Goal: Transaction & Acquisition: Purchase product/service

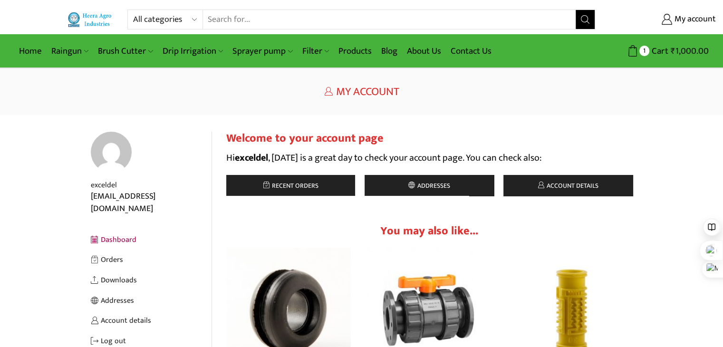
click at [289, 19] on input "Search input" at bounding box center [389, 19] width 373 height 19
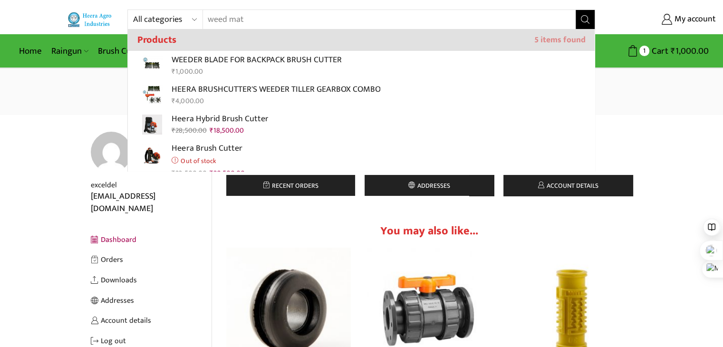
type input "weed mat"
click at [583, 22] on icon "Search button" at bounding box center [585, 19] width 9 height 9
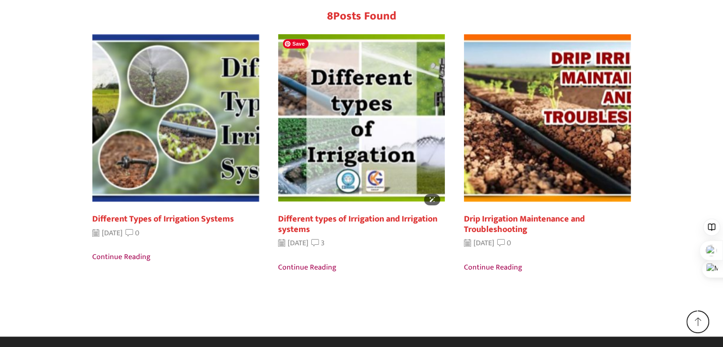
scroll to position [626, 0]
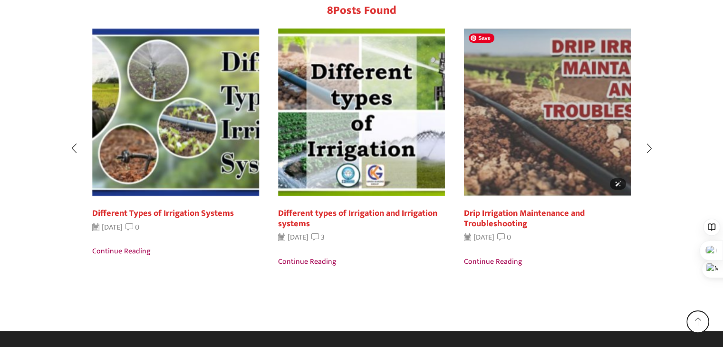
click at [513, 132] on img "3 / 8" at bounding box center [547, 111] width 183 height 183
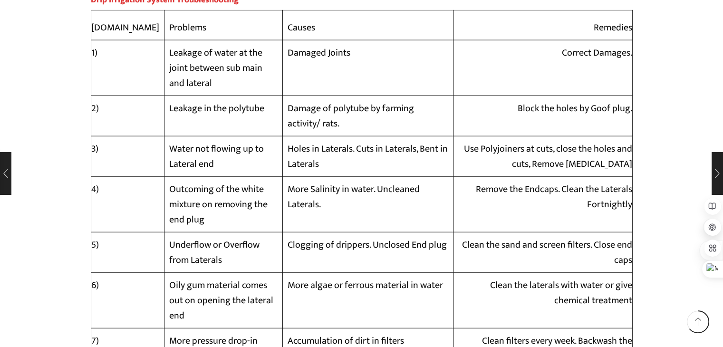
scroll to position [2375, 0]
